Goal: Check status

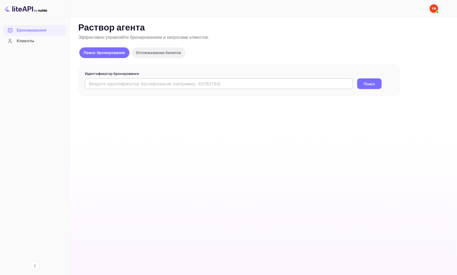
click at [140, 80] on input "text" at bounding box center [219, 83] width 268 height 11
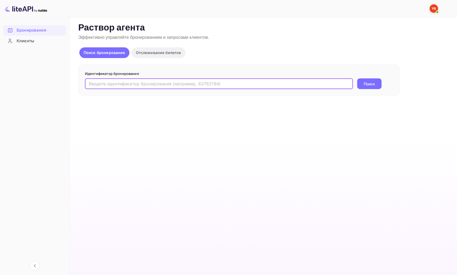
paste input "9382256"
type input "9382256"
click at [364, 86] on ya-tr-span "Поиск" at bounding box center [369, 84] width 11 height 6
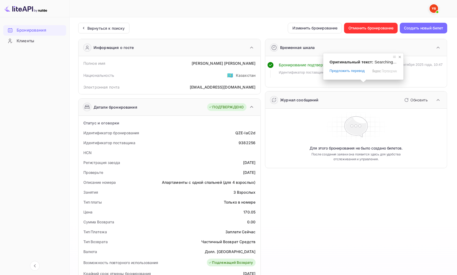
click at [400, 57] on span at bounding box center [399, 56] width 5 height 5
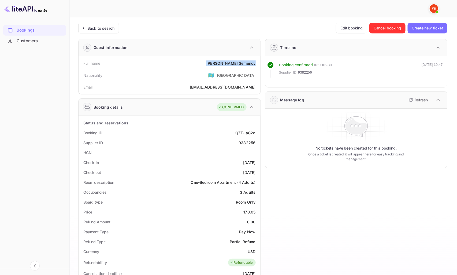
drag, startPoint x: 226, startPoint y: 62, endPoint x: 257, endPoint y: 63, distance: 30.3
click at [257, 63] on div "Full name Anton Semenov" at bounding box center [170, 63] width 178 height 10
copy div "Anton Semenov"
click at [216, 84] on div "Email saym@mail.ru" at bounding box center [170, 87] width 178 height 10
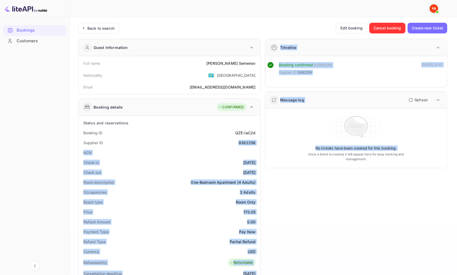
drag, startPoint x: 238, startPoint y: 143, endPoint x: 265, endPoint y: 143, distance: 26.8
click at [265, 143] on div "Guest information Full name Anton Semenov Nationality 🇰🇿 Kazakhstan Email saym@…" at bounding box center [260, 237] width 373 height 404
click at [234, 147] on div "Supplier ID 9382256" at bounding box center [170, 143] width 178 height 10
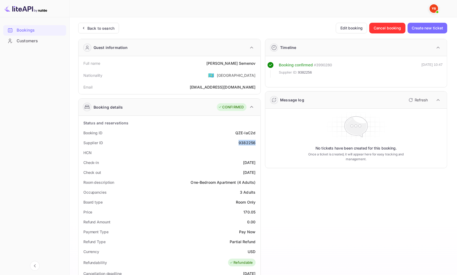
drag, startPoint x: 239, startPoint y: 143, endPoint x: 258, endPoint y: 144, distance: 19.0
click at [258, 144] on div "Supplier ID 9382256" at bounding box center [170, 143] width 178 height 10
copy div "9382256"
click at [239, 166] on div "Check-in 2025-10-09" at bounding box center [170, 163] width 178 height 10
drag, startPoint x: 244, startPoint y: 212, endPoint x: 255, endPoint y: 212, distance: 11.5
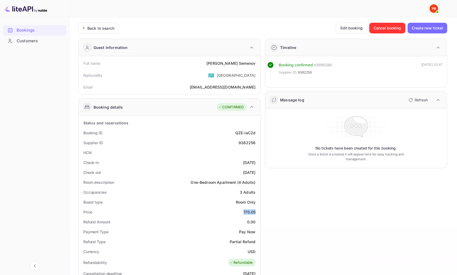
click at [255, 212] on div "Price 170.05" at bounding box center [170, 212] width 178 height 10
copy div "170.05"
drag, startPoint x: 247, startPoint y: 251, endPoint x: 254, endPoint y: 252, distance: 7.3
click at [254, 252] on ya-tr-span "USD" at bounding box center [251, 252] width 8 height 5
copy ya-tr-span "USD"
